Goal: Transaction & Acquisition: Purchase product/service

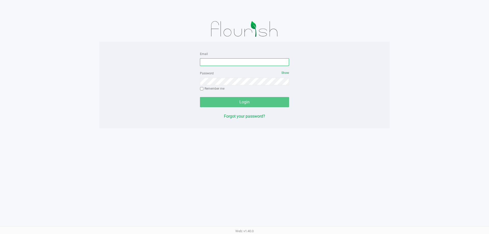
click at [219, 60] on input "Email" at bounding box center [244, 62] width 89 height 8
type input "[EMAIL_ADDRESS][DOMAIN_NAME]"
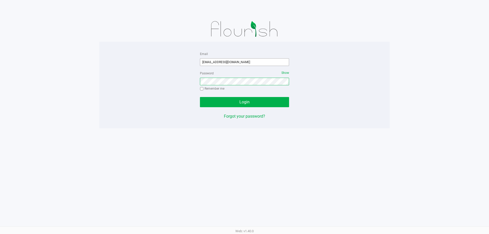
click at [200, 97] on button "Login" at bounding box center [244, 102] width 89 height 10
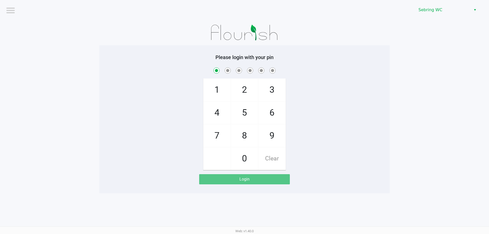
checkbox input "true"
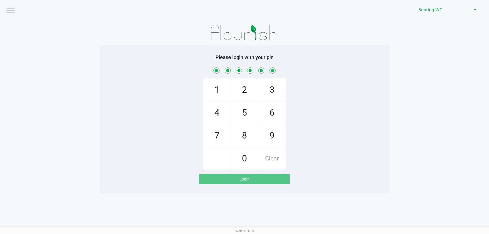
checkbox input "true"
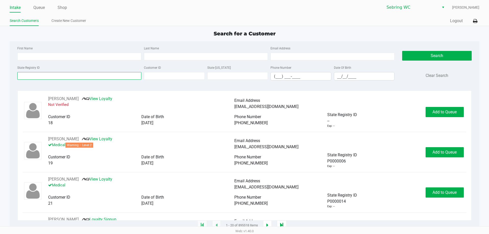
click at [70, 76] on input "State Registry ID" at bounding box center [79, 76] width 124 height 8
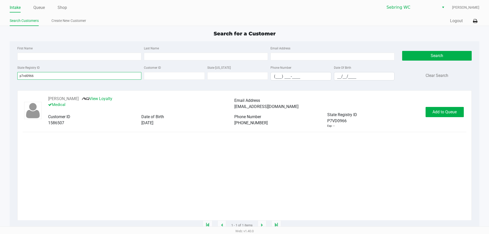
type input "p7vd0966"
click at [438, 105] on div "[PERSON_NAME] View Loyalty Medical Email Address [EMAIL_ADDRESS][DOMAIN_NAME] C…" at bounding box center [244, 112] width 443 height 32
click at [438, 114] on span "Add to Queue" at bounding box center [444, 112] width 24 height 5
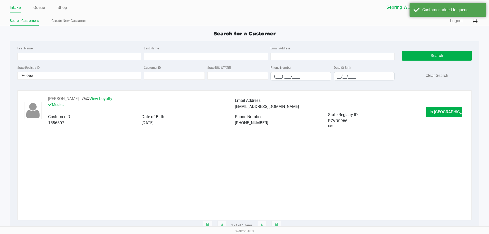
click at [438, 114] on span "In [GEOGRAPHIC_DATA]" at bounding box center [451, 112] width 43 height 5
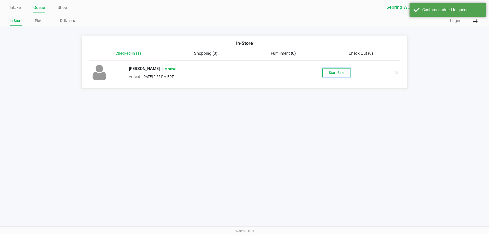
click at [336, 73] on button "Start Sale" at bounding box center [336, 72] width 28 height 9
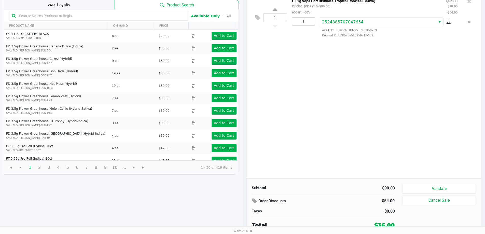
scroll to position [52, 0]
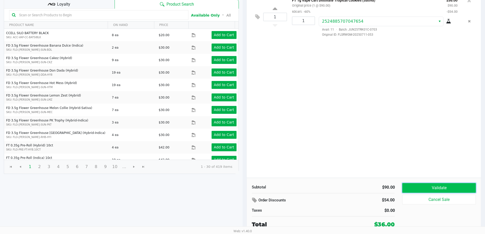
click at [412, 186] on button "Validate" at bounding box center [438, 188] width 73 height 10
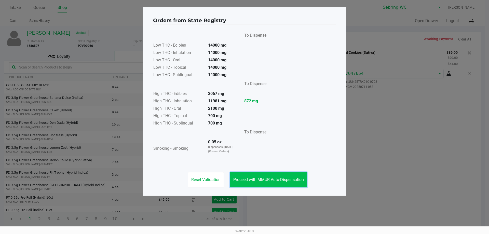
click at [263, 184] on button "Proceed with MMUR Auto-Dispensation" at bounding box center [268, 179] width 77 height 15
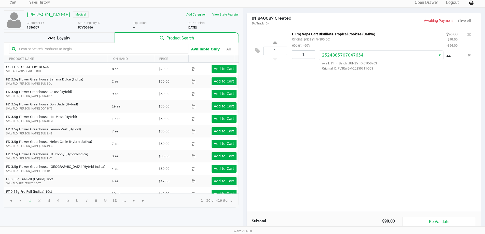
scroll to position [52, 0]
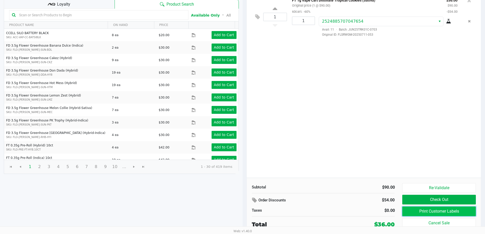
click at [417, 213] on button "Print Customer Labels" at bounding box center [438, 212] width 73 height 10
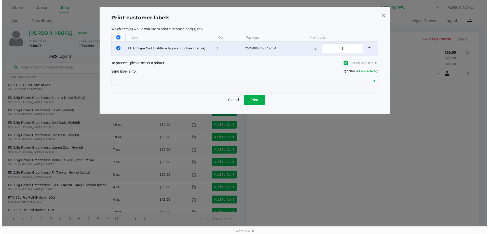
scroll to position [0, 0]
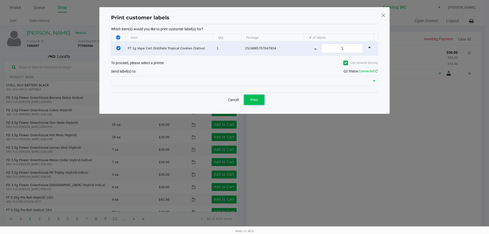
click at [258, 98] on button "Print" at bounding box center [254, 100] width 20 height 10
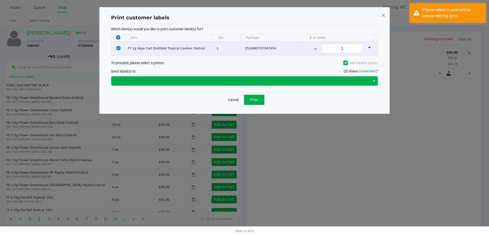
click at [330, 83] on span at bounding box center [240, 81] width 253 height 6
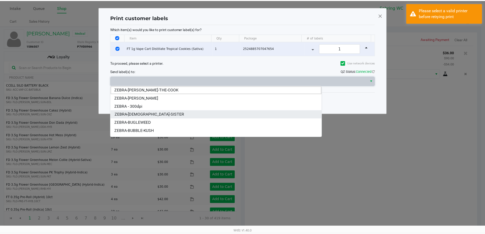
scroll to position [6, 0]
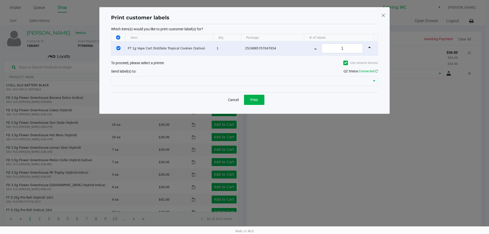
click at [374, 154] on ngb-modal-window "Print customer labels Which item(s) would you like to print customer label(s) f…" at bounding box center [244, 117] width 489 height 234
click at [382, 15] on span at bounding box center [383, 15] width 5 height 8
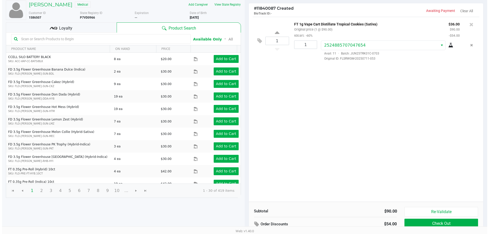
scroll to position [0, 0]
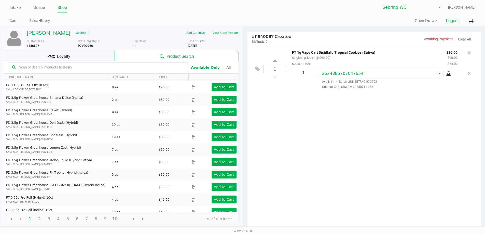
click at [453, 20] on button "Logout" at bounding box center [452, 21] width 13 height 6
